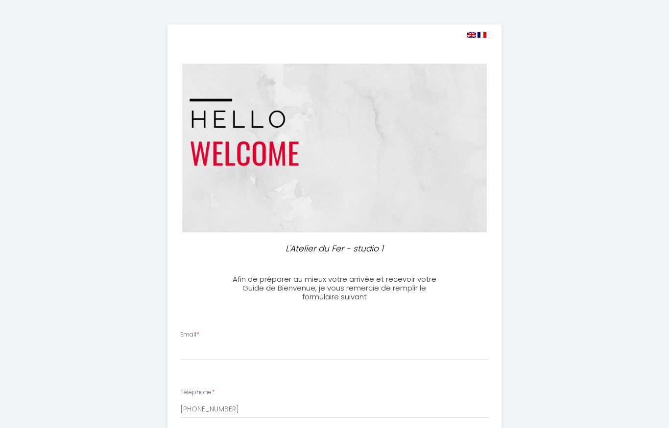
select select
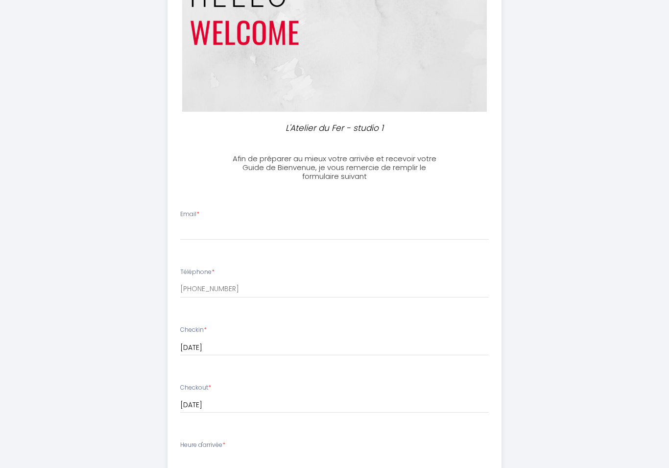
scroll to position [129, 0]
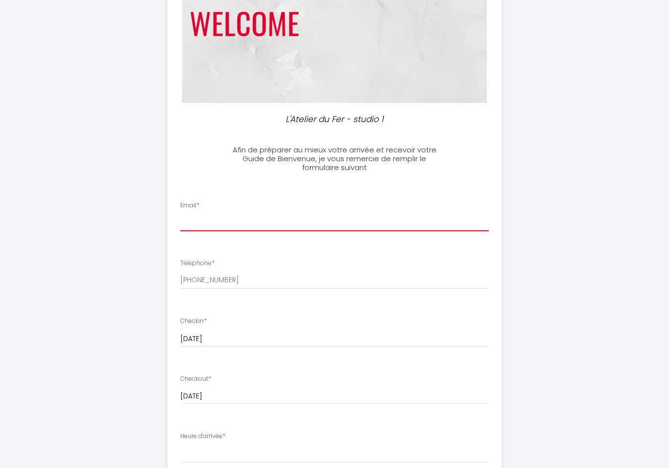
click at [185, 223] on input "Email *" at bounding box center [334, 223] width 309 height 18
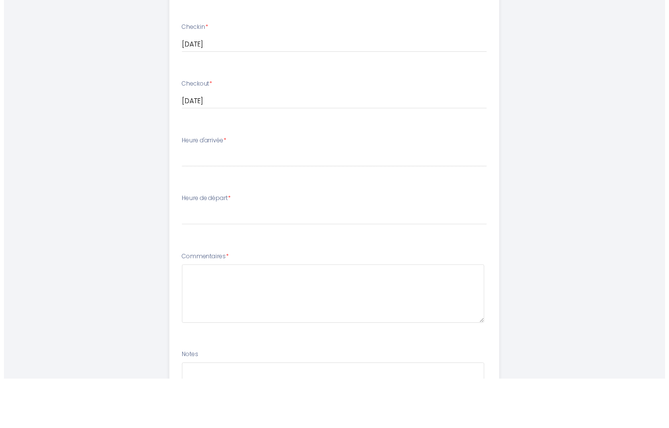
scroll to position [378, 0]
type input "[EMAIL_ADDRESS][DOMAIN_NAME]"
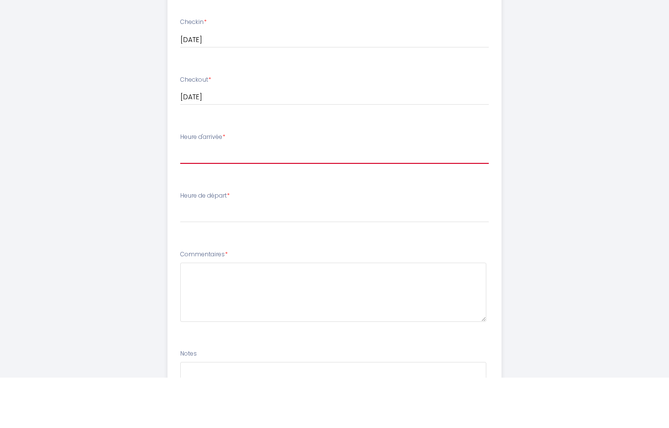
click at [185, 196] on select "15:00 15:30 16:00 16:30 17:00 17:30 18:00 18:30 19:00 19:30 20:00 20:30 21:00 2…" at bounding box center [334, 205] width 309 height 19
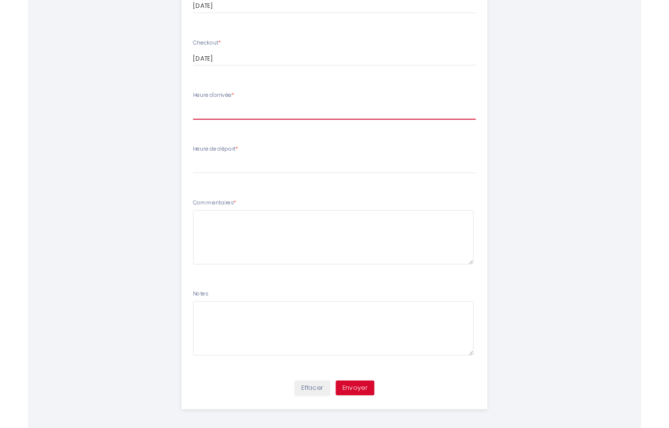
scroll to position [501, 0]
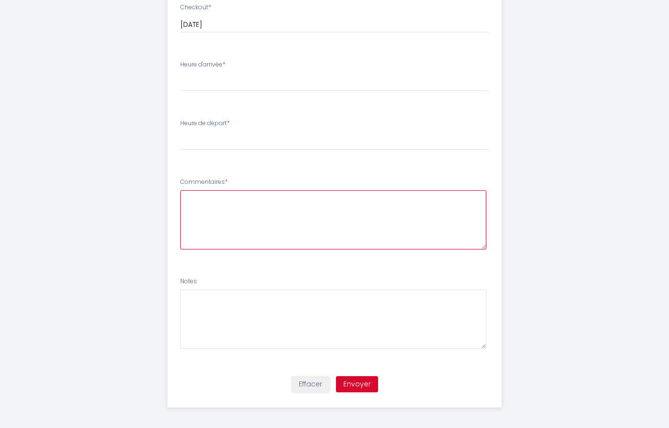
click at [188, 206] on textarea at bounding box center [333, 219] width 307 height 59
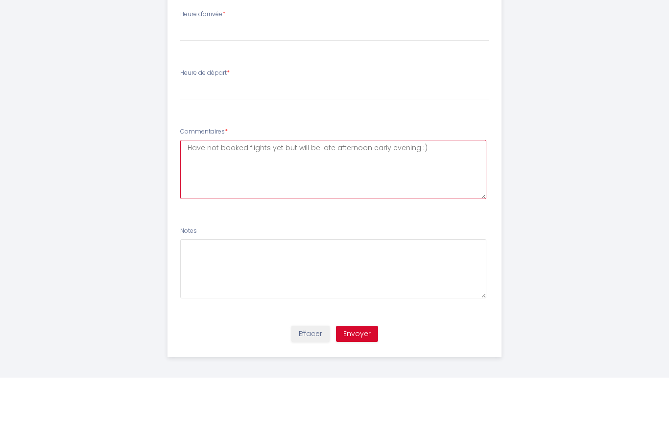
click at [317, 190] on textarea "Have not booked flights yet but will be late afternoon early evening :)" at bounding box center [333, 219] width 307 height 59
type textarea "Have not booked flights yet but will be arriving late afternoon early evening :)"
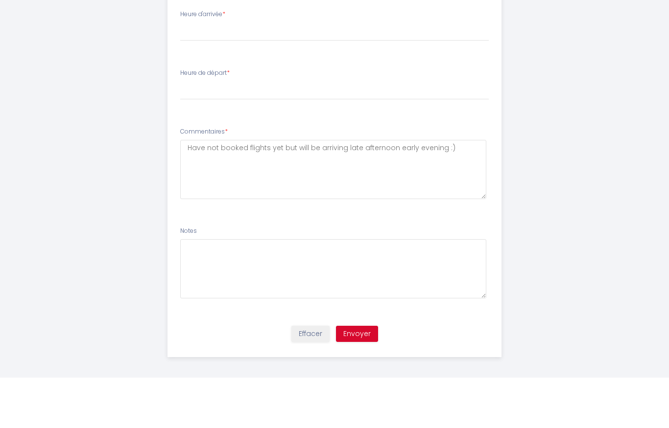
click at [350, 377] on button "Envoyer" at bounding box center [357, 385] width 42 height 17
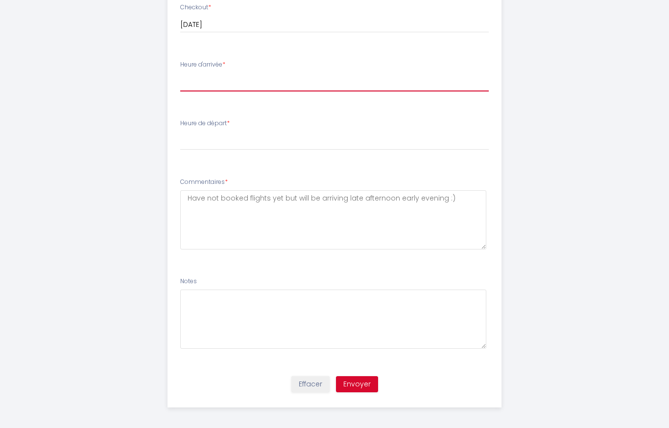
click at [198, 85] on select "15:00 15:30 16:00 16:30 17:00 17:30 18:00 18:30 19:00 19:30 20:00 20:30 21:00 2…" at bounding box center [334, 82] width 309 height 19
select select "19:00"
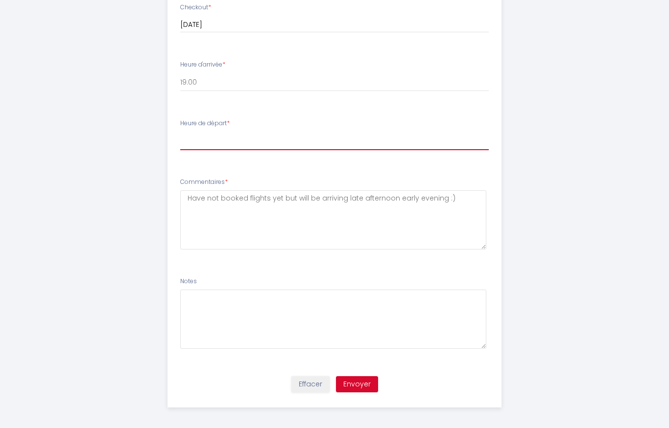
click at [189, 140] on select "00:00 00:30 01:00 01:30 02:00 02:30 03:00 03:30 04:00 04:30 05:00 05:30 06:00 0…" at bounding box center [334, 141] width 309 height 19
select select "10:00"
click at [358, 378] on button "Envoyer" at bounding box center [357, 385] width 42 height 17
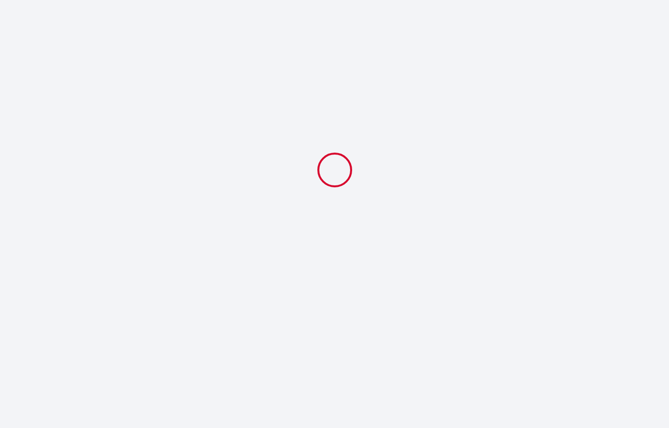
select select "19:00"
select select "10:00"
